Goal: Task Accomplishment & Management: Use online tool/utility

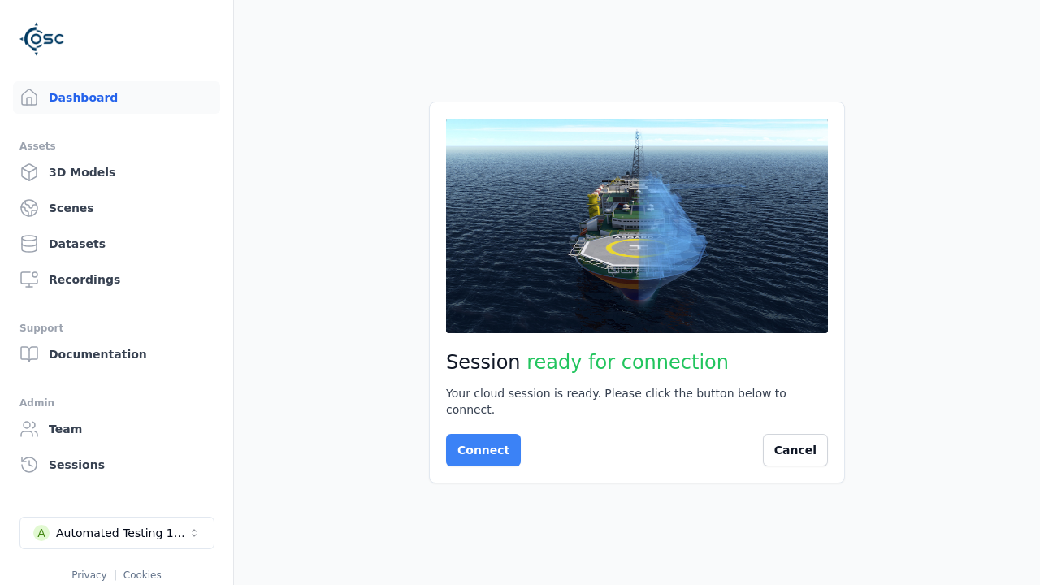
click at [478, 442] on button "Connect" at bounding box center [483, 450] width 75 height 32
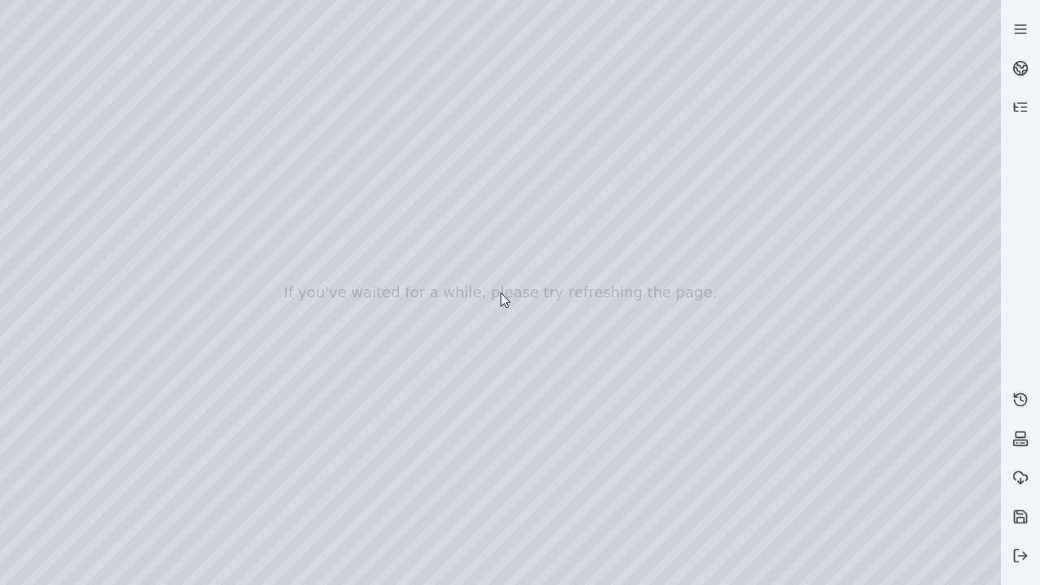
click at [36, 148] on div at bounding box center [500, 292] width 1001 height 585
click at [35, 168] on div at bounding box center [500, 292] width 1001 height 585
click at [271, 37] on div at bounding box center [500, 292] width 1001 height 585
drag, startPoint x: 248, startPoint y: 174, endPoint x: 539, endPoint y: 401, distance: 369.2
click at [539, 401] on div at bounding box center [500, 292] width 1001 height 585
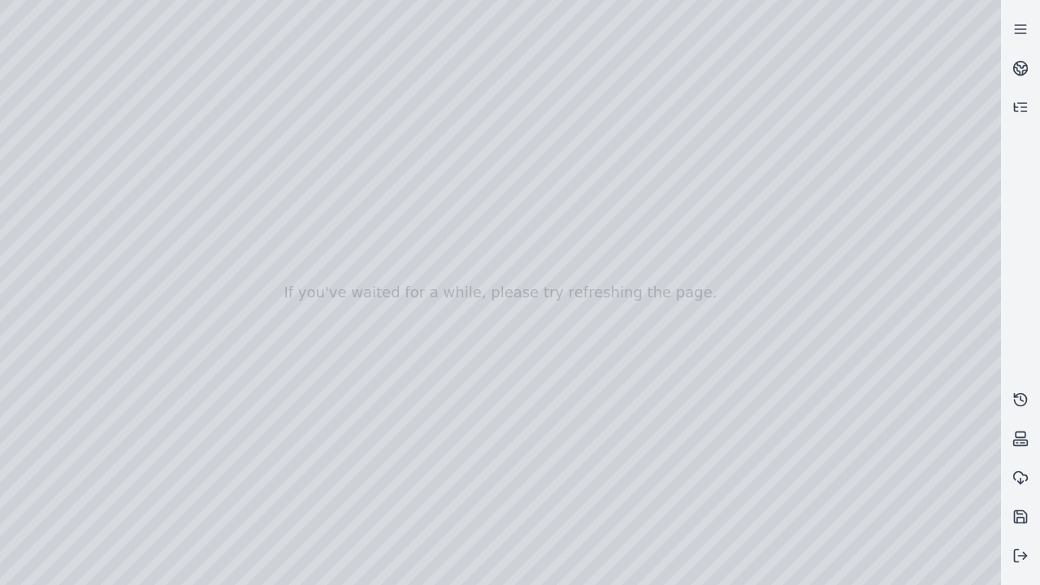
click at [495, 535] on div at bounding box center [500, 292] width 1001 height 585
